Goal: Obtain resource: Download file/media

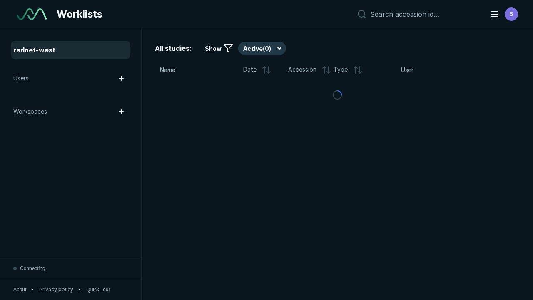
scroll to position [2275, 3471]
